Goal: Use online tool/utility: Utilize a website feature to perform a specific function

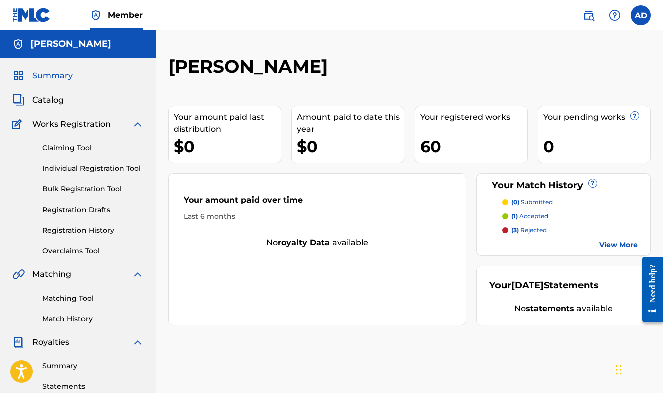
click at [63, 299] on link "Matching Tool" at bounding box center [93, 298] width 102 height 11
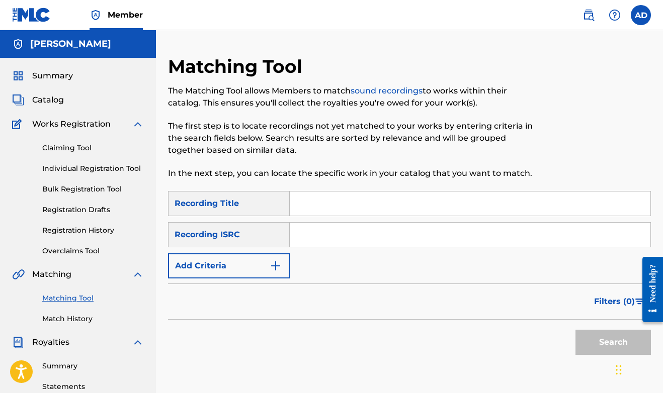
click at [202, 263] on button "Add Criteria" at bounding box center [229, 265] width 122 height 25
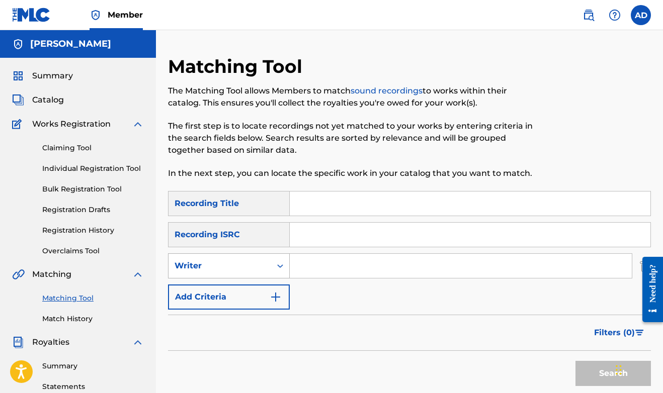
click at [210, 265] on div "Writer" at bounding box center [219, 266] width 90 height 12
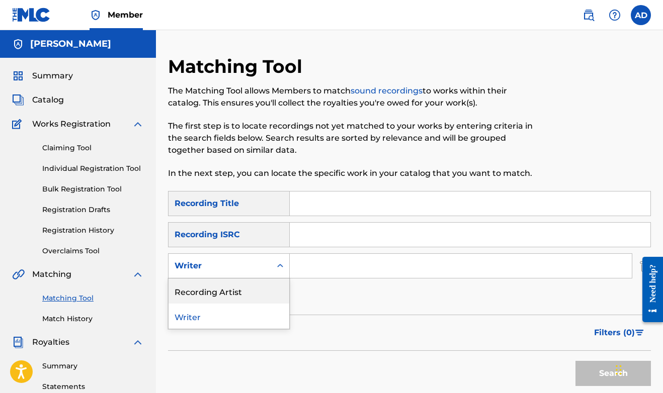
click at [200, 288] on div "Recording Artist" at bounding box center [228, 290] width 121 height 25
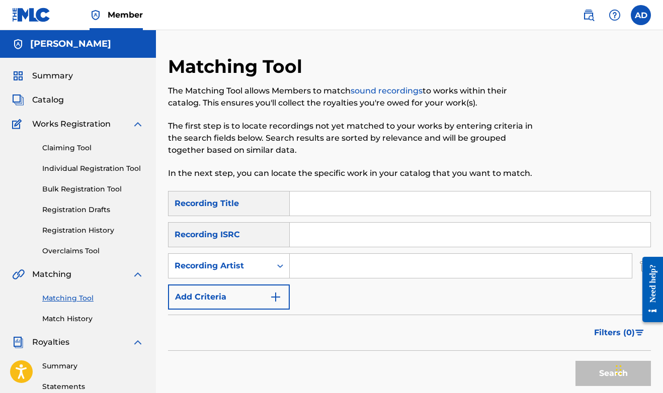
click at [307, 270] on input "Search Form" at bounding box center [461, 266] width 342 height 24
drag, startPoint x: 108, startPoint y: 275, endPoint x: -13, endPoint y: 298, distance: 122.3
click at [0, 298] on html "Accessibility Screen-Reader Guide, Feedback, and Issue Reporting | New window C…" at bounding box center [331, 196] width 663 height 393
type input "a-wax"
click at [591, 377] on button "Search" at bounding box center [612, 373] width 75 height 25
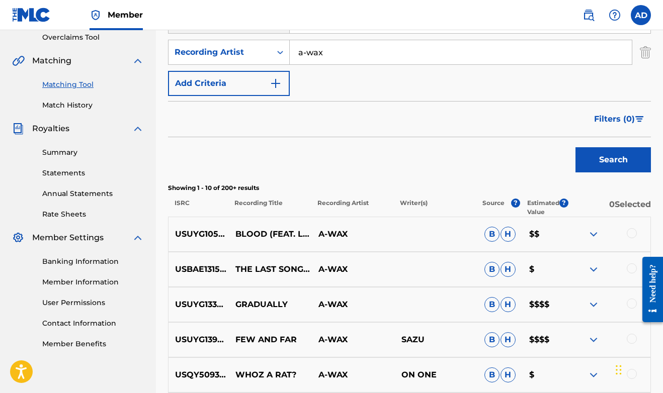
scroll to position [219, 0]
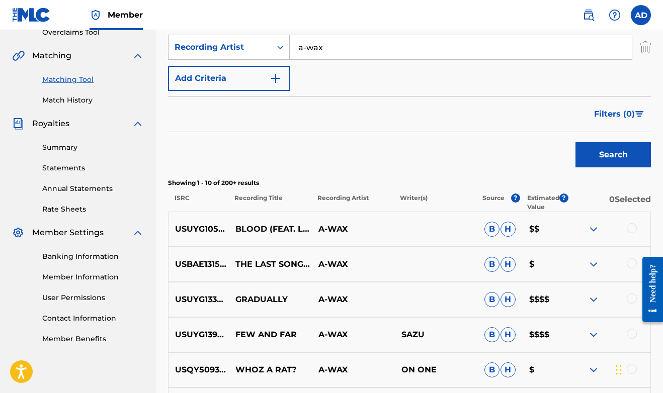
click at [636, 111] on img "Search Form" at bounding box center [639, 114] width 9 height 6
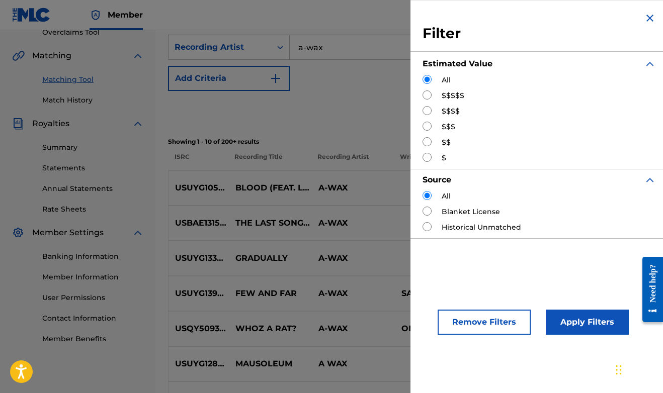
click at [439, 96] on div "$$$$$" at bounding box center [538, 95] width 233 height 11
click at [424, 97] on input "Search Form" at bounding box center [426, 94] width 9 height 9
radio input "true"
click at [565, 320] on button "Apply Filters" at bounding box center [586, 322] width 83 height 25
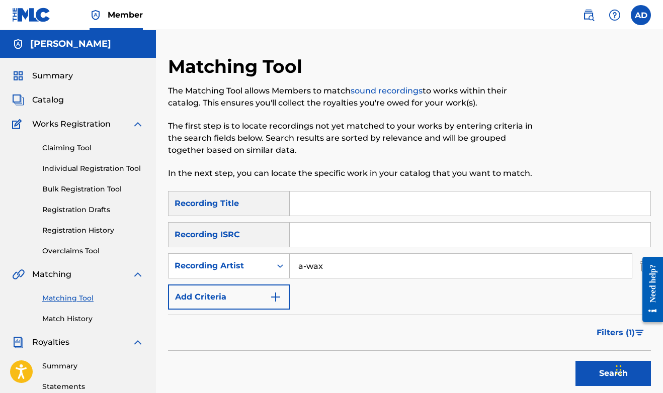
scroll to position [0, 0]
click at [332, 268] on input "a-wax" at bounding box center [461, 266] width 342 height 24
click at [613, 374] on button "Search" at bounding box center [612, 373] width 75 height 25
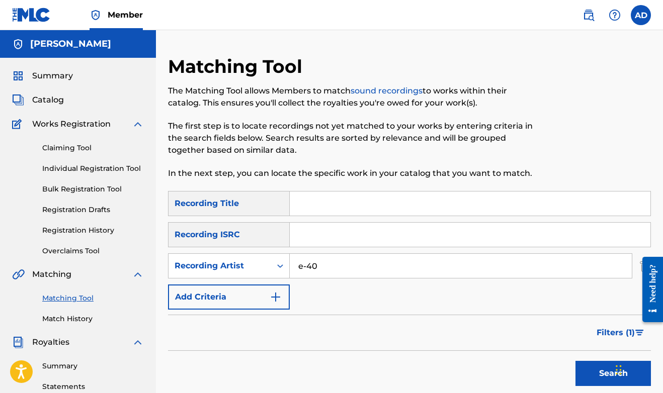
click at [338, 270] on input "e-40" at bounding box center [461, 266] width 342 height 24
type input "e"
click at [613, 374] on button "Search" at bounding box center [612, 373] width 75 height 25
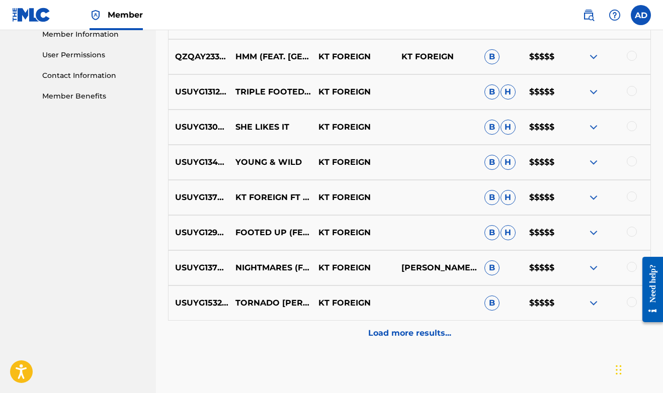
scroll to position [464, 0]
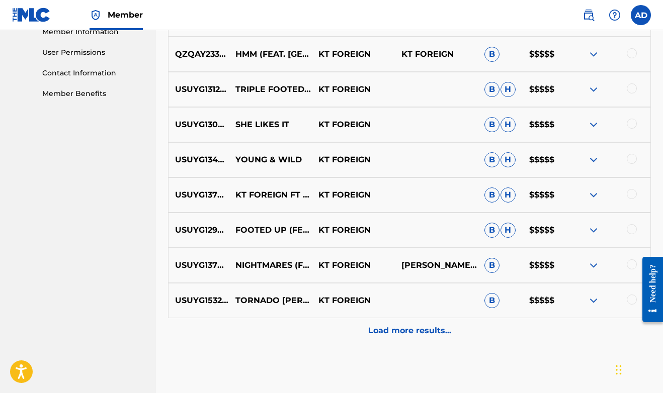
click at [386, 339] on div "Load more results..." at bounding box center [409, 330] width 483 height 25
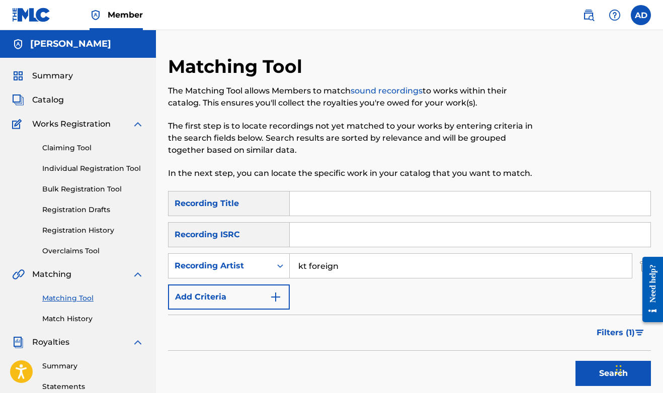
scroll to position [0, 0]
click at [370, 268] on input "kt foreign" at bounding box center [461, 266] width 342 height 24
click at [613, 374] on button "Search" at bounding box center [612, 373] width 75 height 25
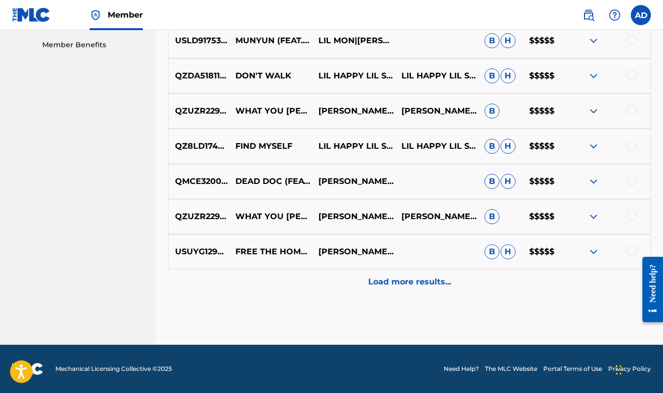
scroll to position [513, 0]
click at [385, 290] on div "Load more results..." at bounding box center [409, 281] width 483 height 25
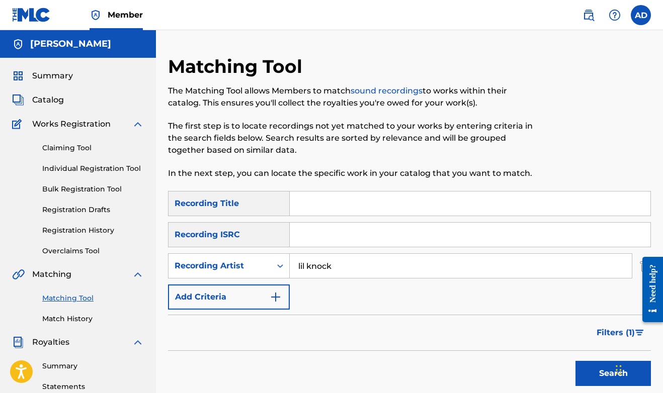
scroll to position [0, 0]
click at [352, 262] on input "lil knock" at bounding box center [461, 266] width 342 height 24
click at [613, 374] on button "Search" at bounding box center [612, 373] width 75 height 25
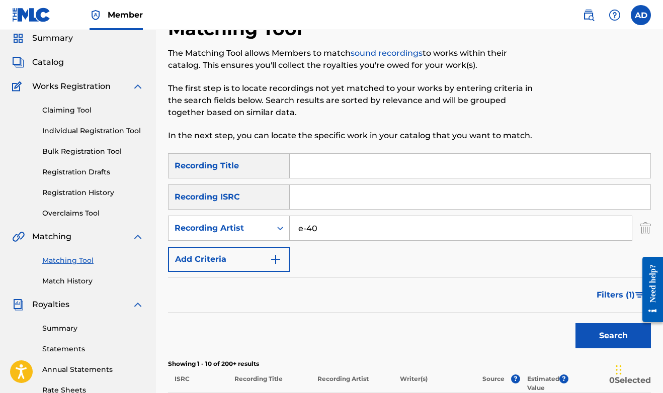
scroll to position [11, 0]
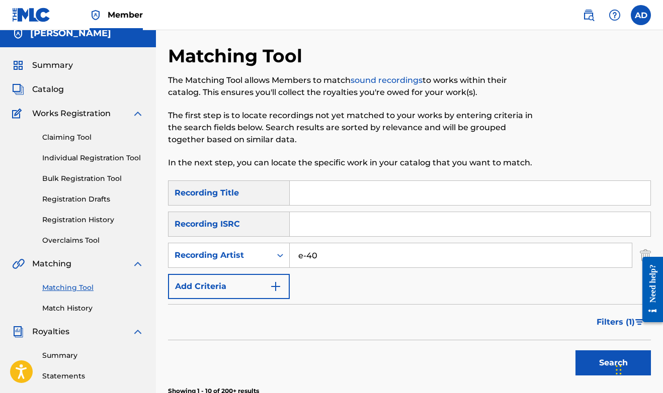
click at [322, 256] on input "e-40" at bounding box center [461, 255] width 342 height 24
type input "yabbie"
click at [613, 363] on button "Search" at bounding box center [612, 362] width 75 height 25
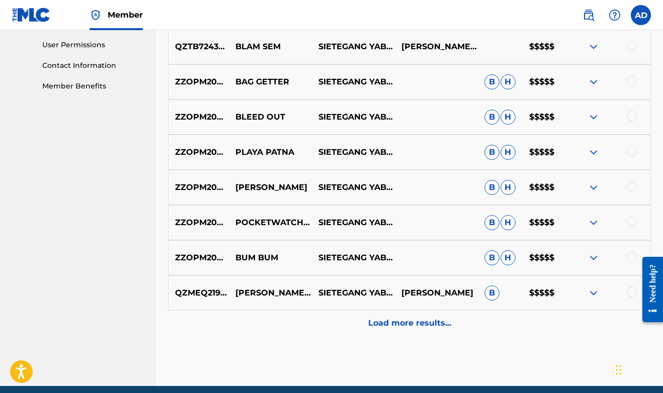
scroll to position [472, 0]
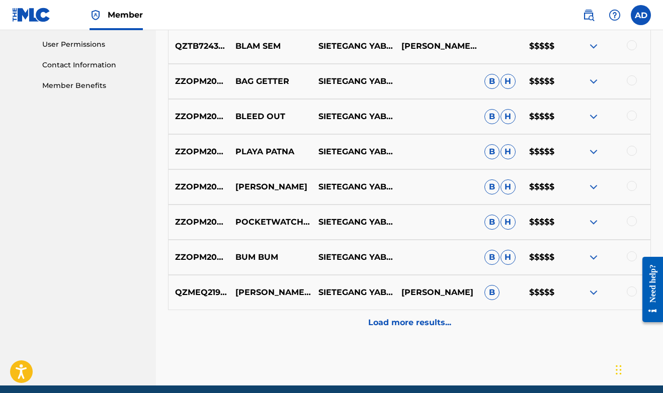
click at [377, 319] on p "Load more results..." at bounding box center [409, 323] width 83 height 12
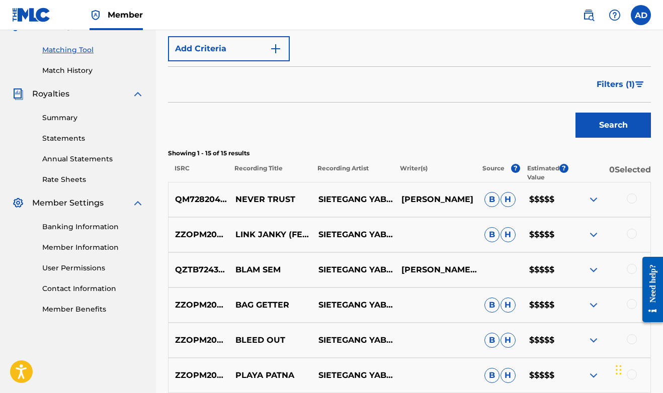
scroll to position [250, 0]
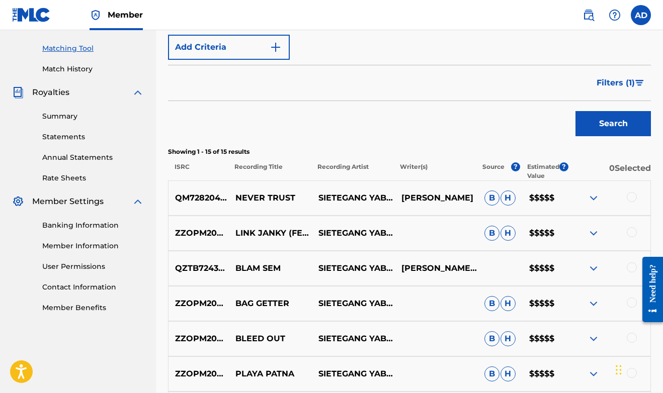
click at [623, 82] on span "Filters ( 1 )" at bounding box center [615, 83] width 38 height 12
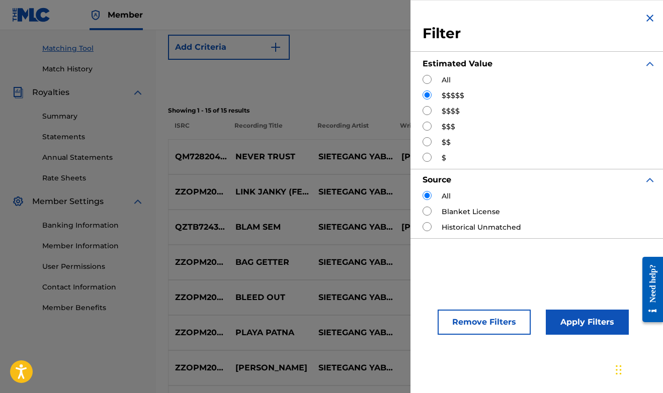
click at [429, 108] on input "Search Form" at bounding box center [426, 110] width 9 height 9
radio input "true"
click at [590, 322] on button "Apply Filters" at bounding box center [586, 322] width 83 height 25
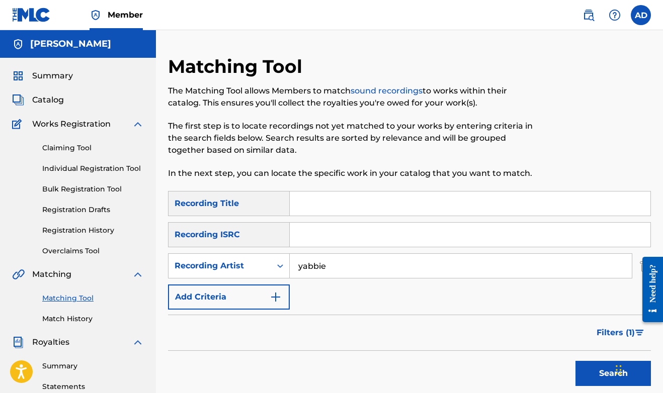
scroll to position [0, 0]
click at [363, 265] on input "yabbie" at bounding box center [461, 266] width 342 height 24
click at [613, 374] on button "Search" at bounding box center [612, 373] width 75 height 25
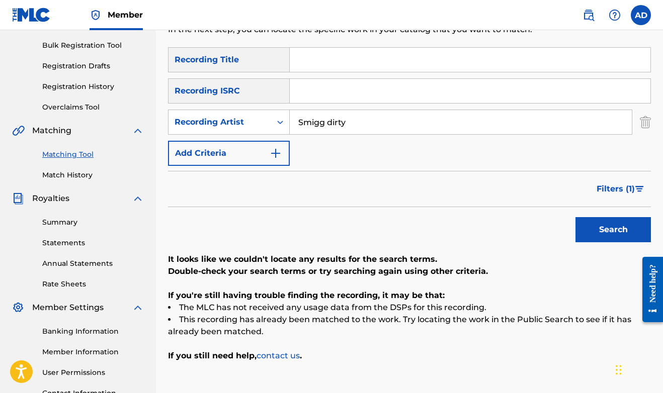
scroll to position [141, 0]
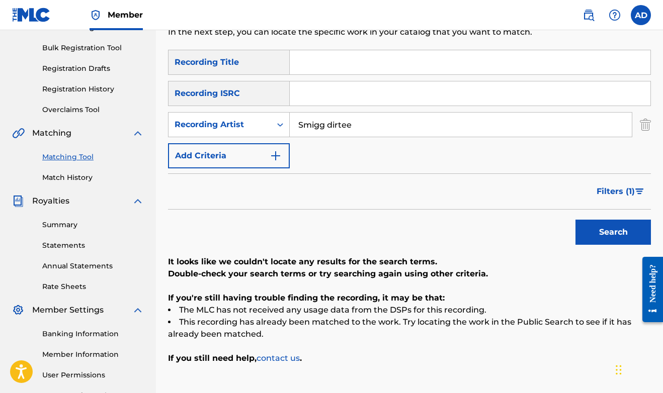
click at [613, 232] on button "Search" at bounding box center [612, 232] width 75 height 25
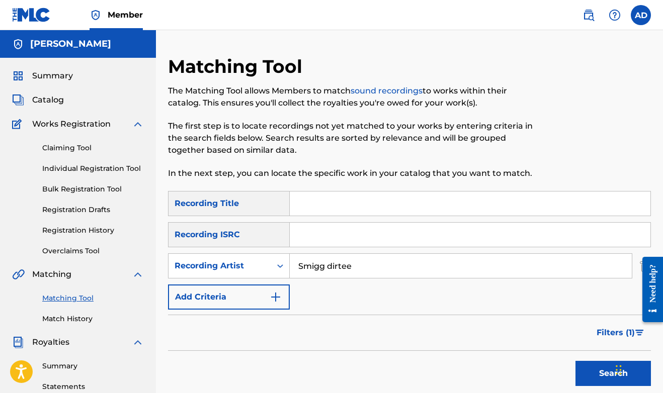
scroll to position [0, 0]
type input "S"
type input "irocc"
click at [613, 374] on button "Search" at bounding box center [612, 373] width 75 height 25
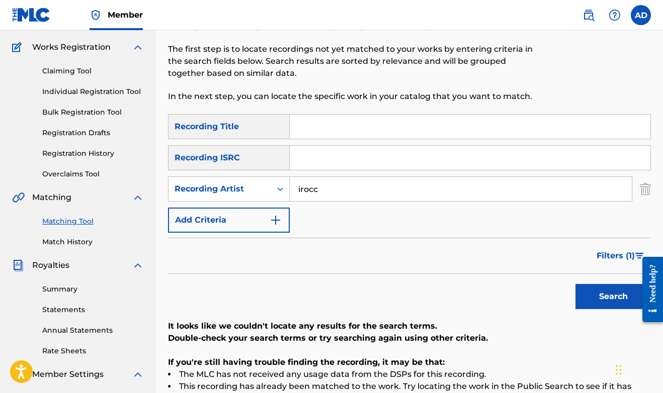
scroll to position [78, 0]
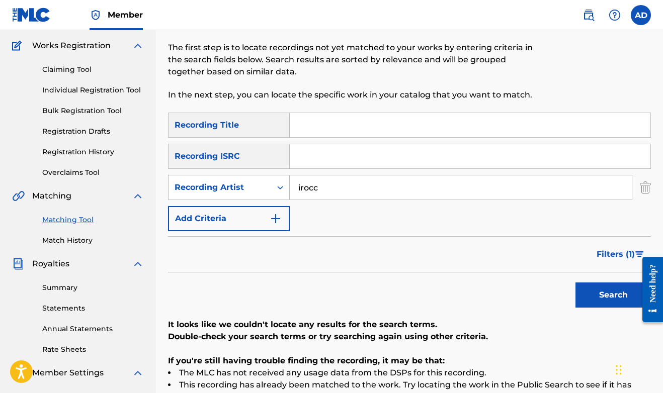
click at [616, 255] on span "Filters ( 1 )" at bounding box center [615, 254] width 38 height 12
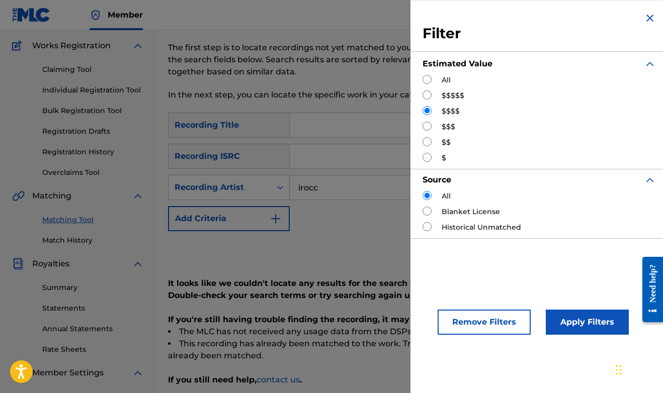
click at [427, 80] on input "Search Form" at bounding box center [426, 79] width 9 height 9
radio input "true"
click at [557, 318] on button "Apply Filters" at bounding box center [586, 322] width 83 height 25
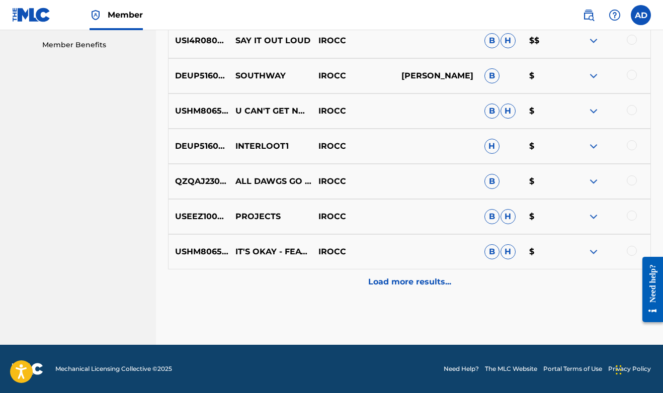
scroll to position [513, 0]
click at [426, 277] on p "Load more results..." at bounding box center [409, 282] width 83 height 12
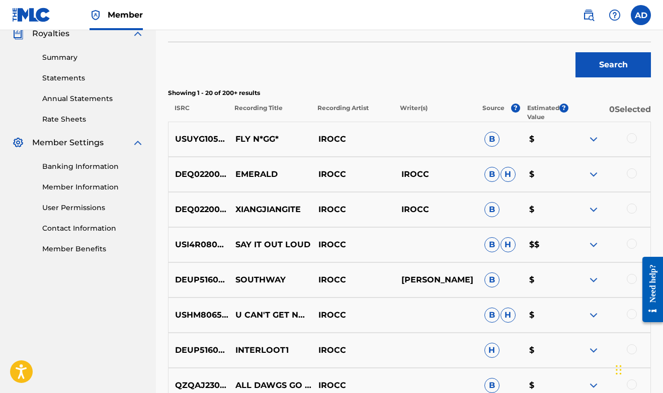
scroll to position [179, 0]
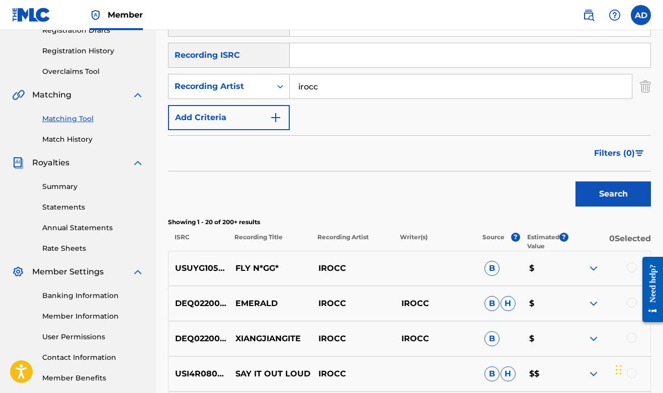
click at [350, 89] on input "irocc" at bounding box center [461, 86] width 342 height 24
type input "Smigg dirtee"
click at [613, 194] on button "Search" at bounding box center [612, 193] width 75 height 25
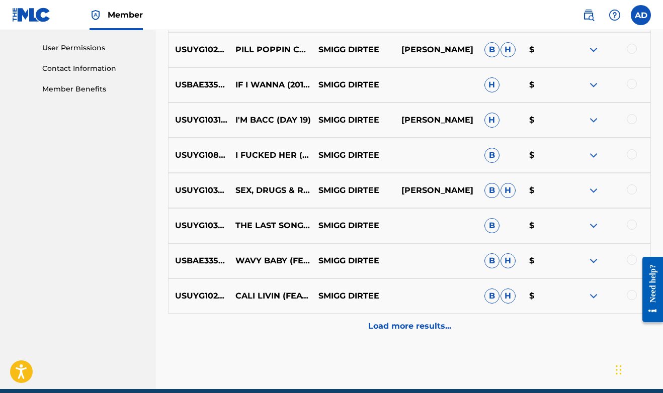
scroll to position [470, 0]
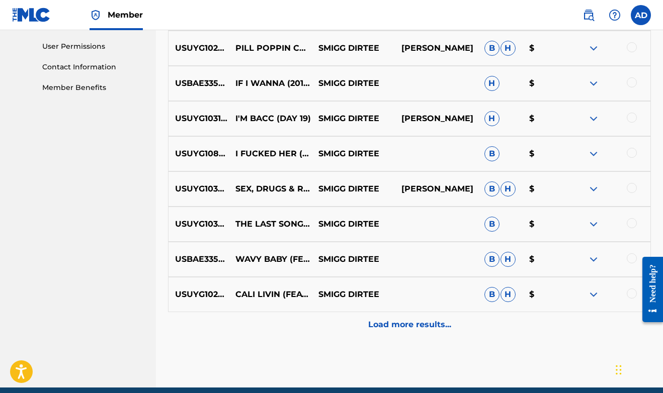
click at [368, 332] on div "Load more results..." at bounding box center [409, 324] width 483 height 25
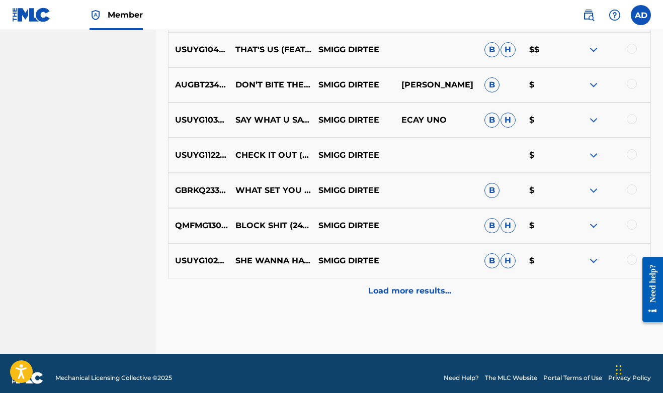
scroll to position [857, 0]
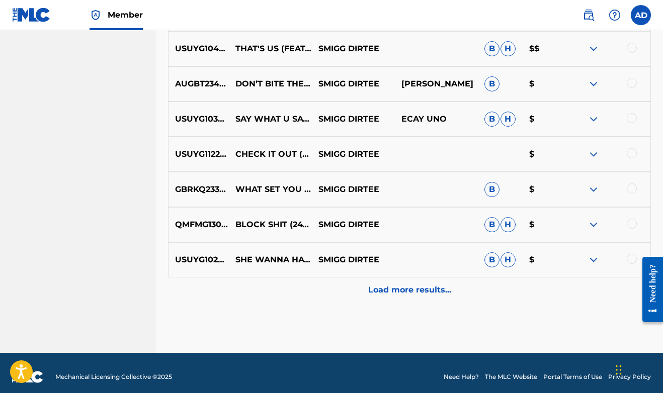
click at [412, 290] on p "Load more results..." at bounding box center [409, 290] width 83 height 12
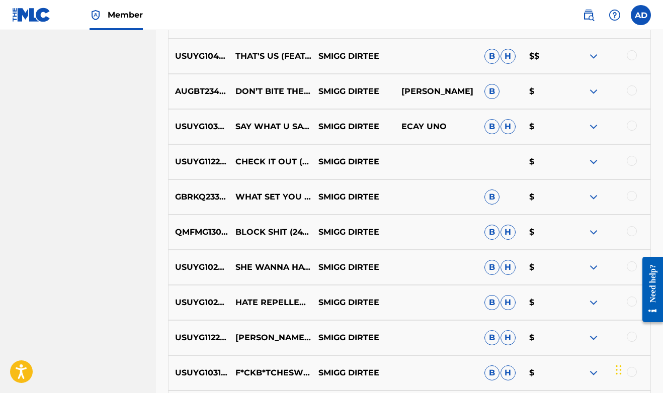
scroll to position [853, 0]
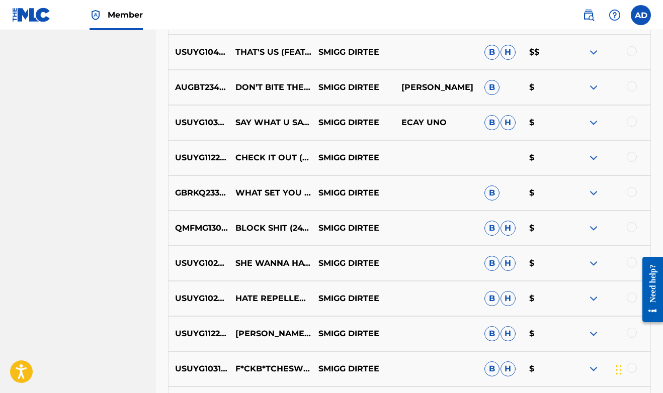
click at [594, 154] on img at bounding box center [593, 158] width 12 height 12
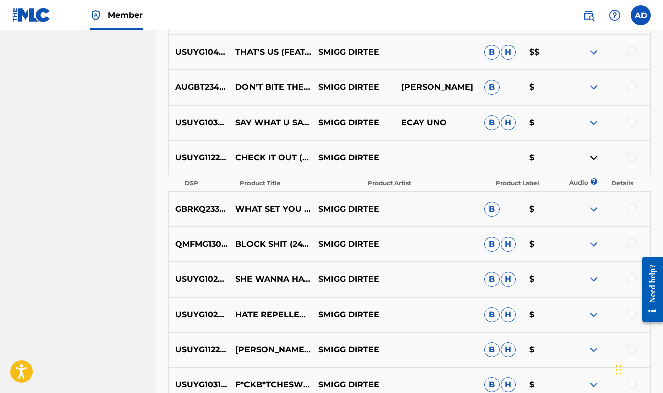
click at [592, 158] on img at bounding box center [593, 158] width 12 height 12
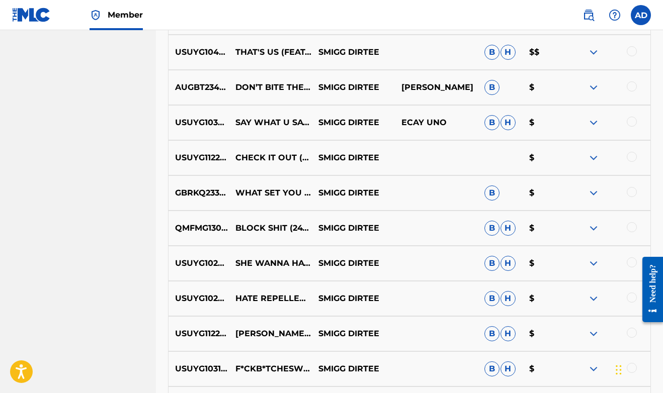
click at [592, 158] on img at bounding box center [593, 158] width 12 height 12
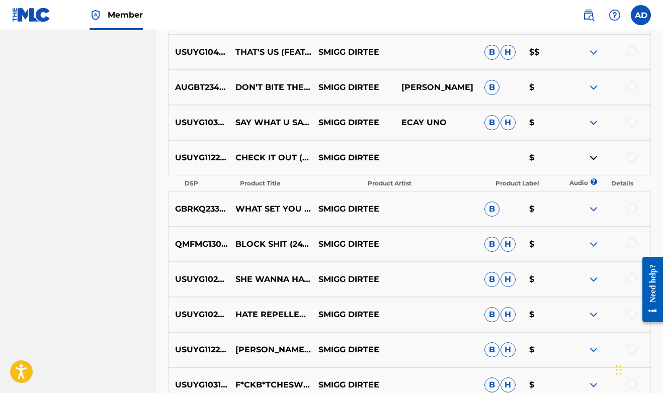
click at [596, 158] on img at bounding box center [593, 158] width 12 height 12
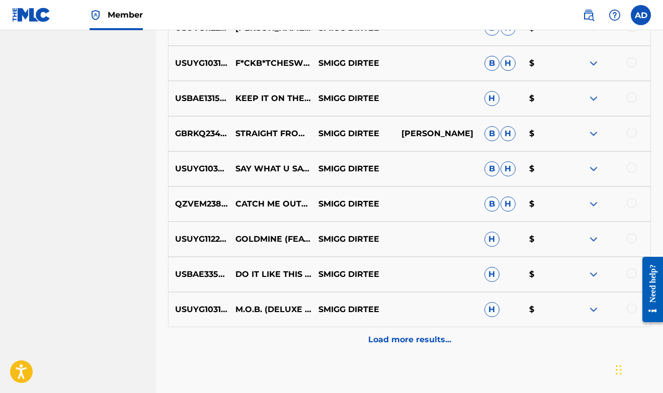
scroll to position [1165, 0]
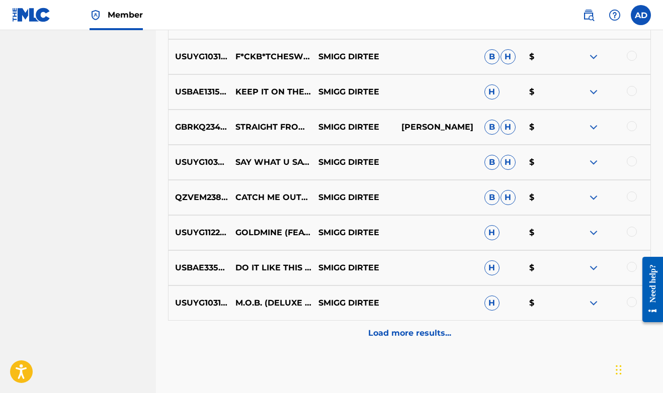
click at [393, 337] on p "Load more results..." at bounding box center [409, 333] width 83 height 12
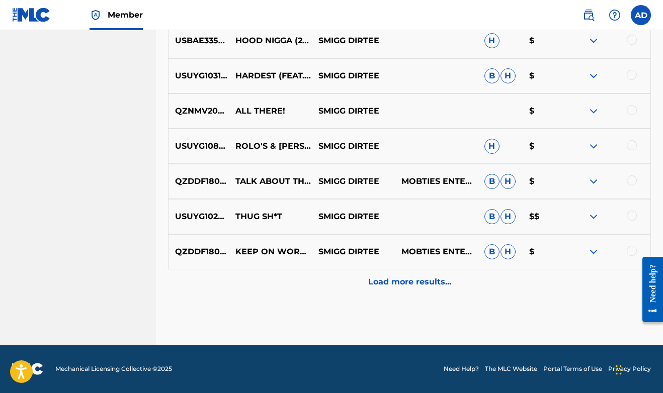
scroll to position [1568, 0]
click at [407, 284] on p "Load more results..." at bounding box center [409, 282] width 83 height 12
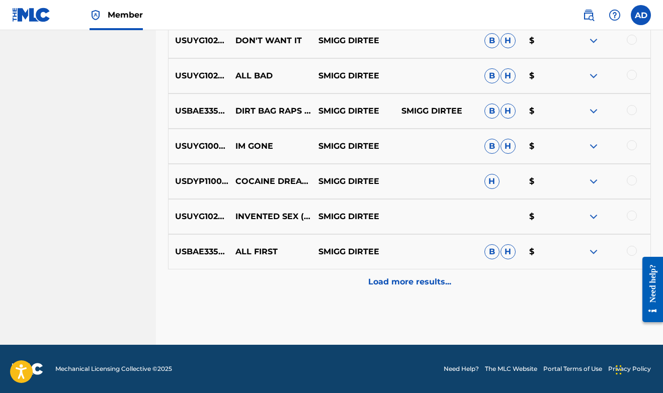
scroll to position [1920, 0]
click at [389, 282] on p "Load more results..." at bounding box center [409, 282] width 83 height 12
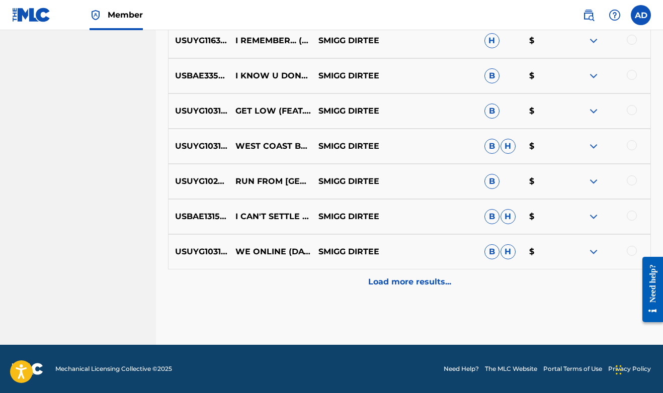
click at [391, 282] on p "Load more results..." at bounding box center [409, 282] width 83 height 12
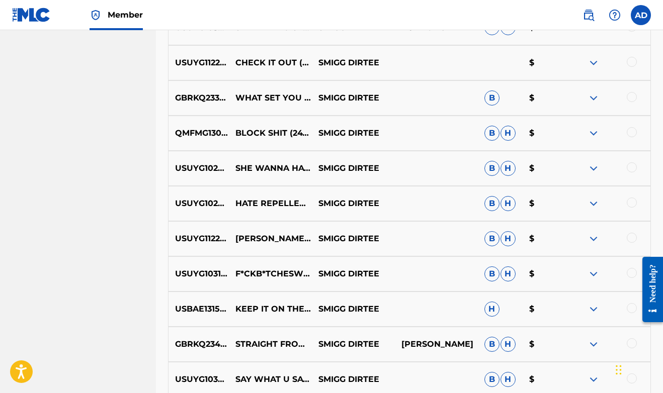
scroll to position [949, 0]
